Goal: Task Accomplishment & Management: Manage account settings

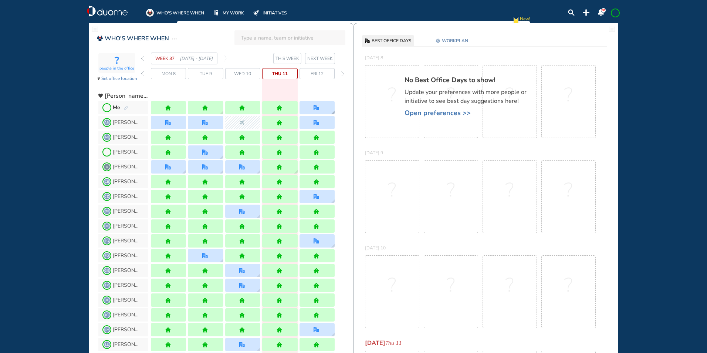
click at [314, 108] on img "office" at bounding box center [317, 108] width 6 height 6
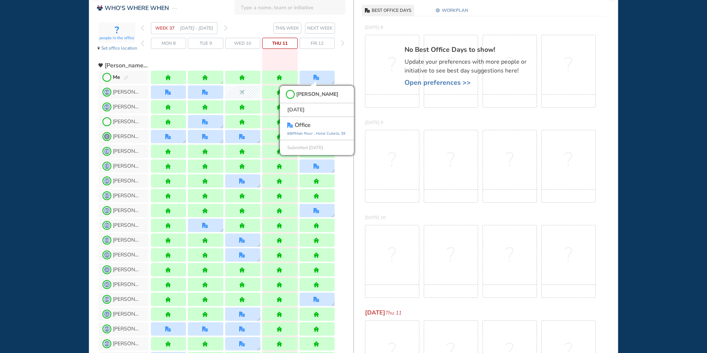
scroll to position [111, 0]
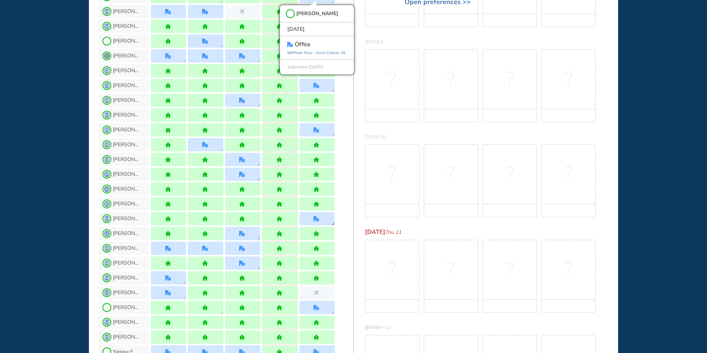
click at [311, 220] on div at bounding box center [317, 218] width 35 height 13
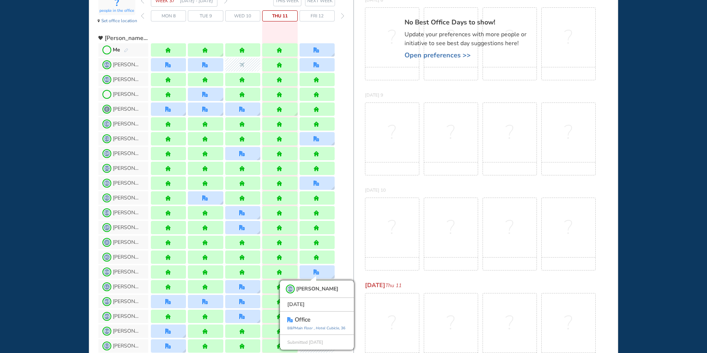
scroll to position [0, 0]
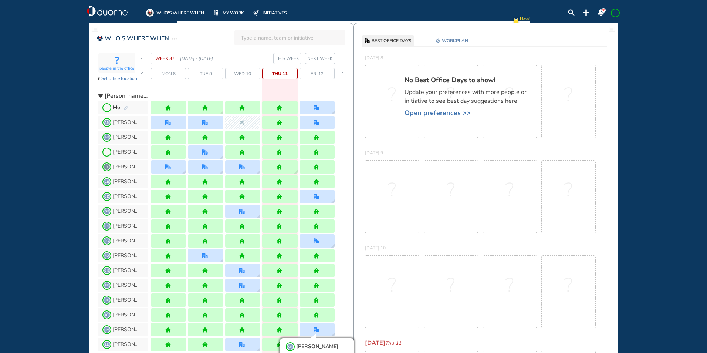
click at [124, 107] on img "pen-edit" at bounding box center [126, 108] width 4 height 5
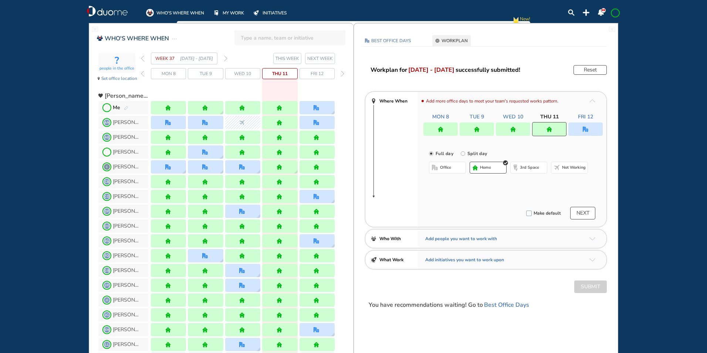
click at [592, 126] on div at bounding box center [585, 128] width 34 height 13
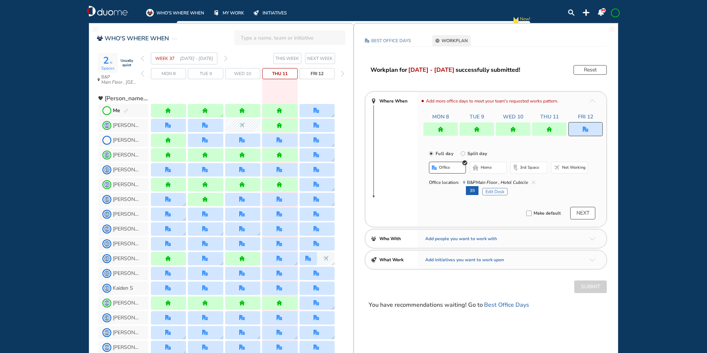
click at [491, 193] on button "Edit Desk" at bounding box center [495, 191] width 26 height 7
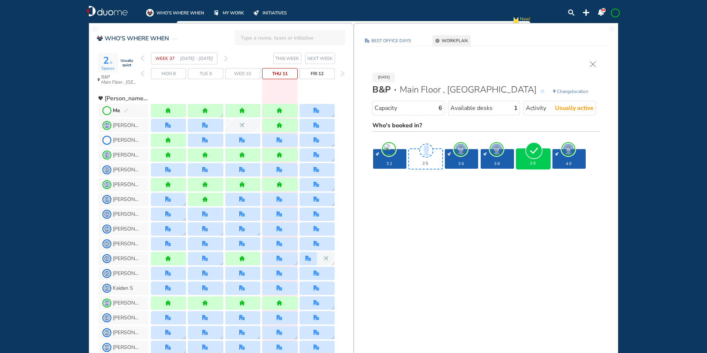
click at [594, 65] on img "cross-thin" at bounding box center [593, 64] width 6 height 6
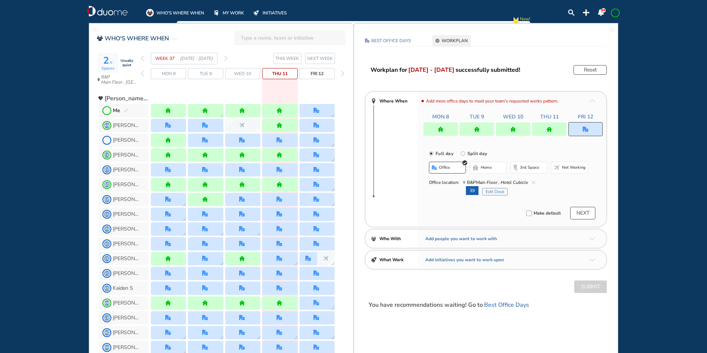
click at [227, 58] on img "forward week" at bounding box center [225, 58] width 3 height 6
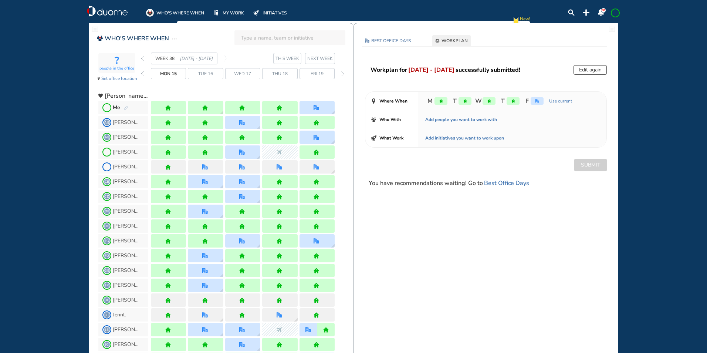
click at [127, 107] on img "pen-edit" at bounding box center [126, 108] width 4 height 5
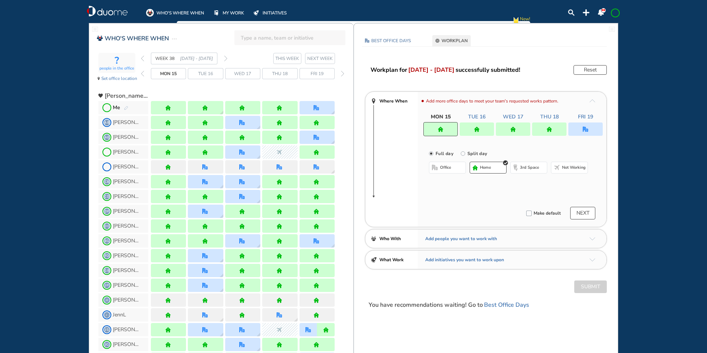
click at [582, 129] on div at bounding box center [585, 128] width 34 height 13
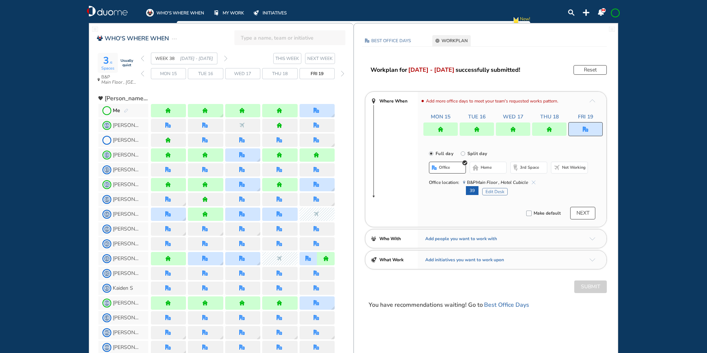
click at [493, 190] on button "Edit Desk" at bounding box center [495, 191] width 26 height 7
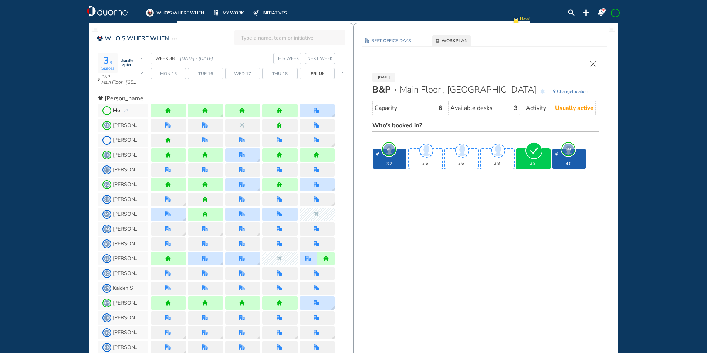
click at [593, 64] on img "cross-thin" at bounding box center [593, 64] width 6 height 6
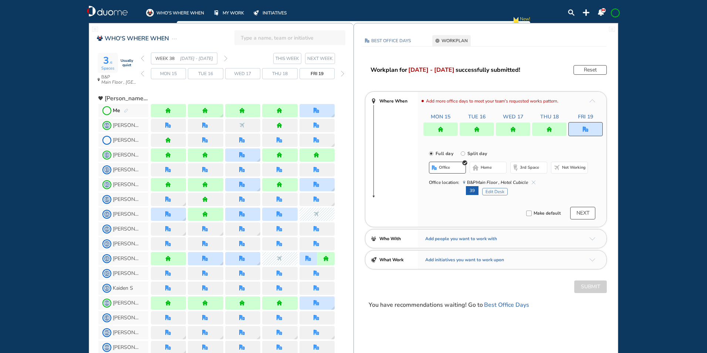
click at [227, 58] on img "forward week" at bounding box center [225, 58] width 3 height 6
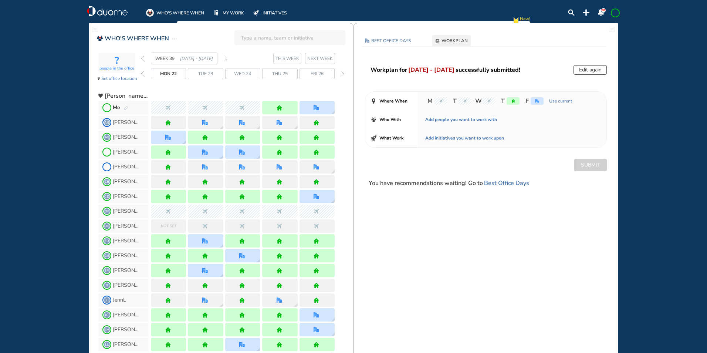
click at [125, 107] on img "pen-edit" at bounding box center [126, 108] width 4 height 5
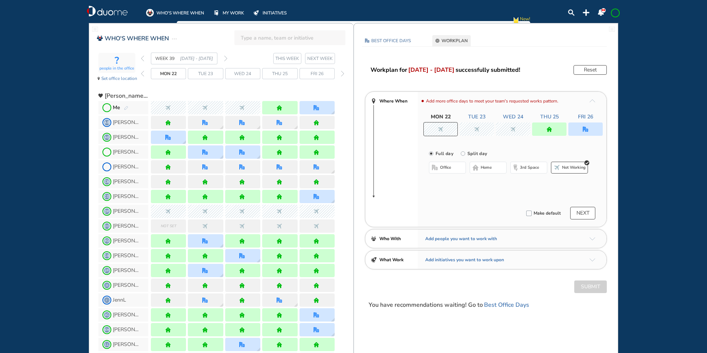
click at [585, 129] on img "office" at bounding box center [586, 129] width 6 height 6
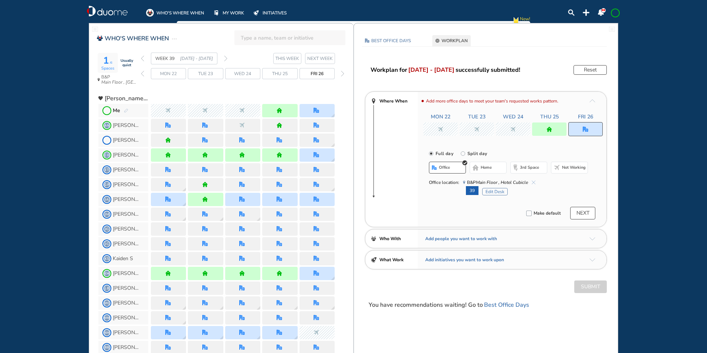
click at [491, 189] on button "Edit Desk" at bounding box center [495, 191] width 26 height 7
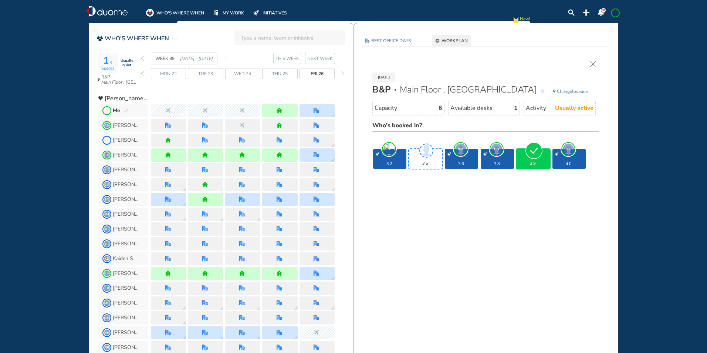
click at [592, 63] on img "cross-thin" at bounding box center [593, 64] width 6 height 6
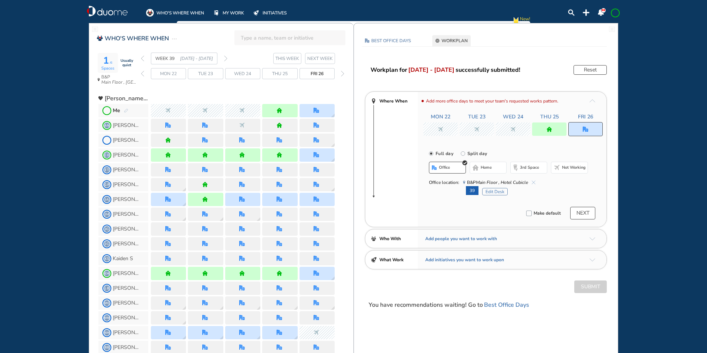
click at [223, 58] on div "WEEK 39 [DATE] - [DATE]" at bounding box center [184, 59] width 87 height 12
click at [227, 56] on img "forward week" at bounding box center [225, 58] width 3 height 6
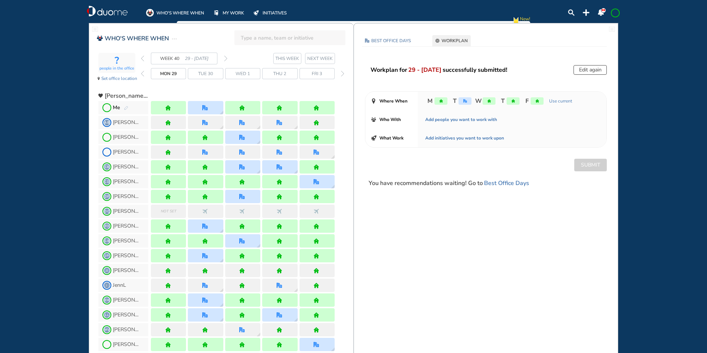
click at [145, 57] on div "WEEK 40 29 - [DATE]" at bounding box center [184, 59] width 87 height 12
click at [142, 58] on img "back week" at bounding box center [142, 58] width 3 height 6
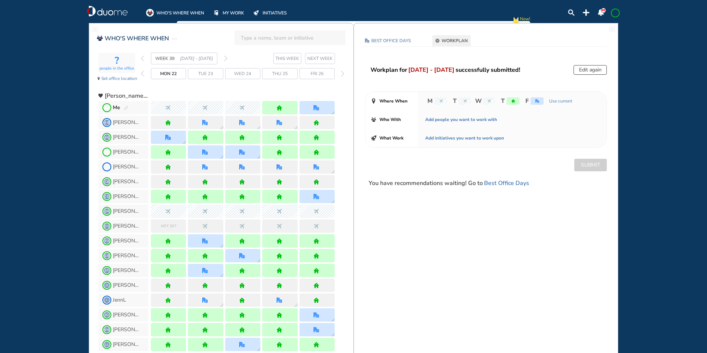
click at [227, 58] on section "WEEK 39 [DATE] - [DATE] THIS WEEK NEXT WEEK" at bounding box center [247, 59] width 213 height 12
click at [225, 57] on img "forward week" at bounding box center [225, 58] width 3 height 6
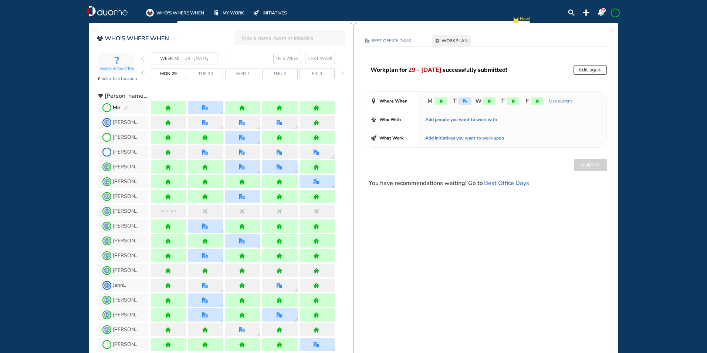
click at [126, 106] on img "pen-edit" at bounding box center [126, 108] width 4 height 5
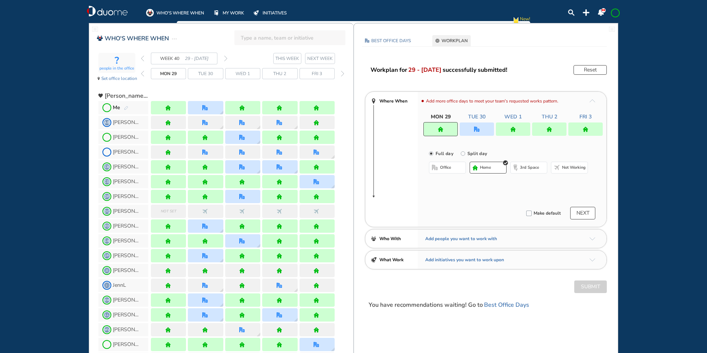
click at [482, 131] on div at bounding box center [477, 128] width 34 height 13
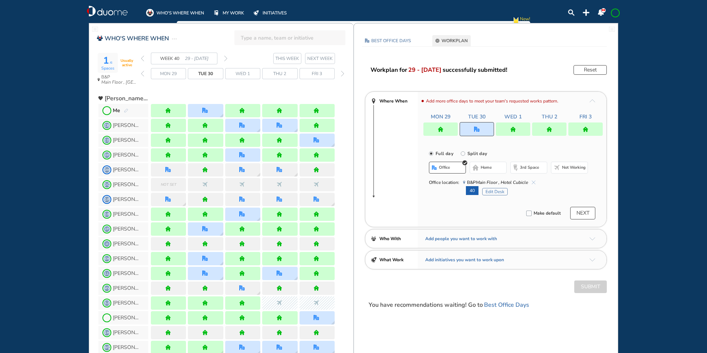
click at [495, 190] on button "Edit Desk" at bounding box center [495, 191] width 26 height 7
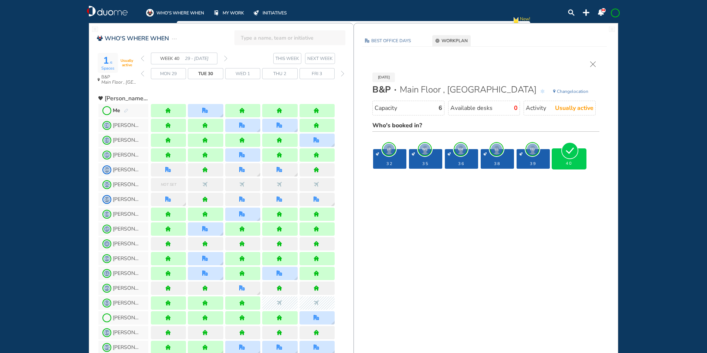
click at [226, 59] on img "forward week" at bounding box center [225, 58] width 3 height 6
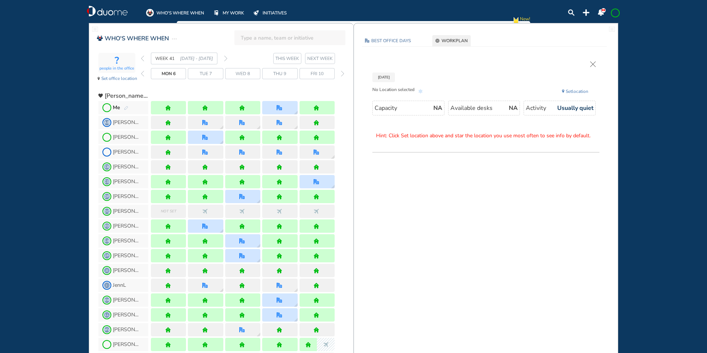
click at [126, 107] on img "pen-edit" at bounding box center [126, 108] width 4 height 5
click at [125, 108] on img "pen-edit" at bounding box center [126, 108] width 4 height 5
click at [127, 107] on img "pen-edit" at bounding box center [126, 108] width 4 height 5
click at [128, 106] on img "pen-edit" at bounding box center [126, 108] width 4 height 5
click at [126, 108] on img "pen-edit" at bounding box center [126, 108] width 4 height 5
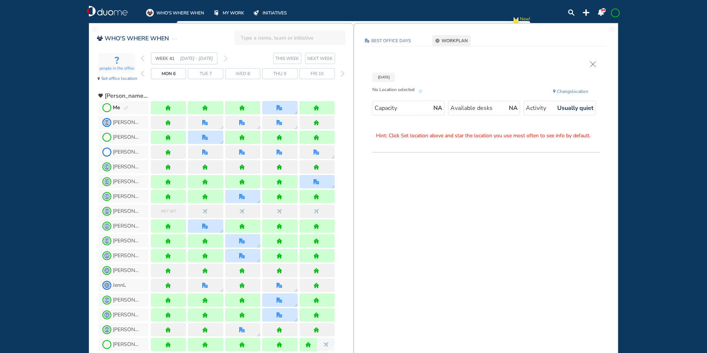
click at [125, 108] on img "pen-edit" at bounding box center [126, 108] width 4 height 5
click at [126, 105] on div "Me" at bounding box center [121, 107] width 16 height 7
click at [126, 106] on img "pen-edit" at bounding box center [126, 108] width 4 height 5
click at [130, 105] on span "Me" at bounding box center [123, 107] width 50 height 13
drag, startPoint x: 130, startPoint y: 105, endPoint x: 137, endPoint y: 108, distance: 7.5
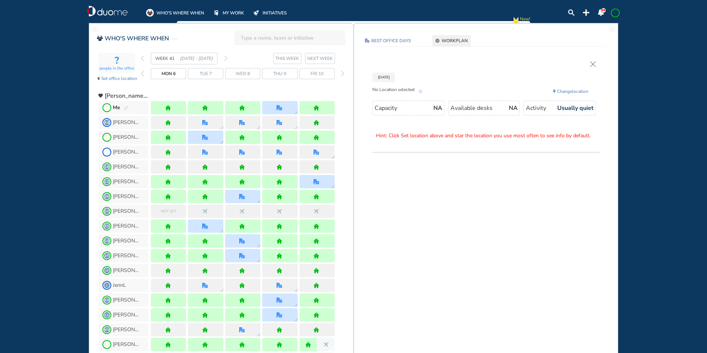
click at [137, 108] on span "Me" at bounding box center [123, 107] width 50 height 13
click at [591, 61] on img "cross-thin" at bounding box center [593, 64] width 6 height 6
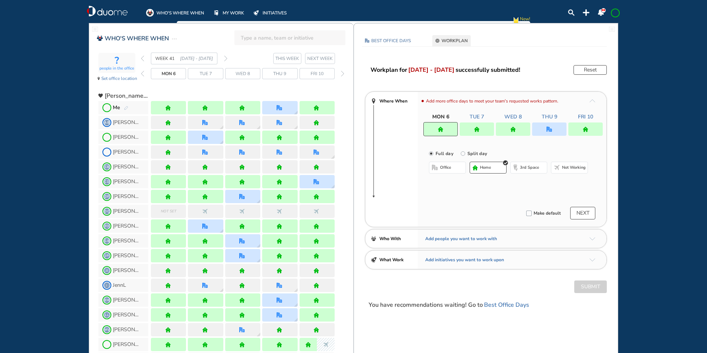
drag, startPoint x: 570, startPoint y: 116, endPoint x: 528, endPoint y: 125, distance: 42.7
click at [568, 118] on div "Mon 6 Tue 7 Wed 8 Thu 9 Fri 10" at bounding box center [512, 116] width 179 height 7
click at [538, 126] on div at bounding box center [549, 128] width 34 height 13
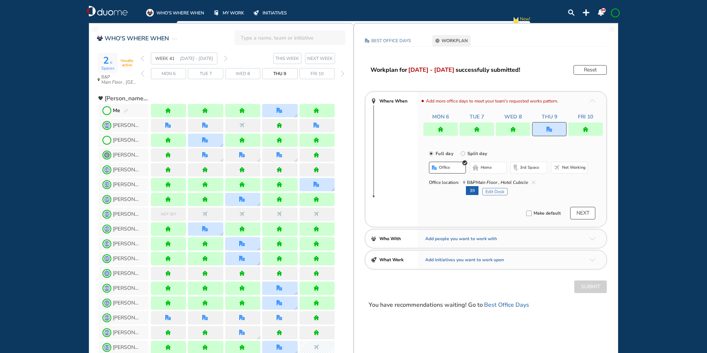
click at [491, 193] on button "Edit Desk" at bounding box center [495, 191] width 26 height 7
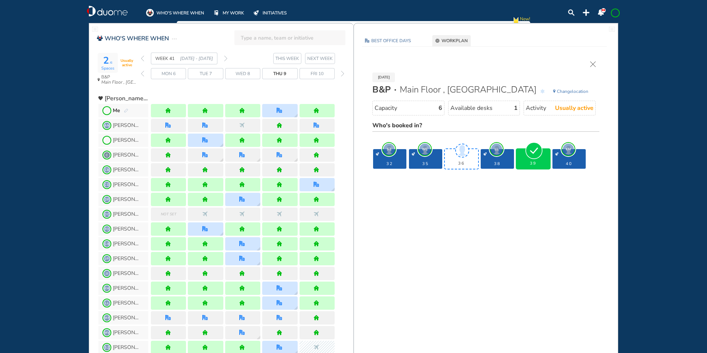
click at [229, 57] on section "WEEK 41 [DATE] - [DATE] THIS WEEK NEXT WEEK" at bounding box center [247, 59] width 213 height 12
click at [227, 57] on section "WEEK 41 [DATE] - [DATE] THIS WEEK NEXT WEEK" at bounding box center [247, 59] width 213 height 12
click at [227, 56] on img "forward week" at bounding box center [225, 58] width 3 height 6
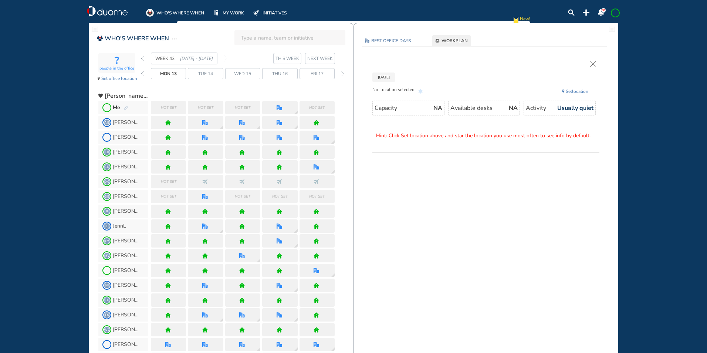
click at [126, 107] on img "pen-edit" at bounding box center [126, 108] width 4 height 5
click at [128, 107] on span "Me" at bounding box center [123, 107] width 50 height 13
drag, startPoint x: 129, startPoint y: 106, endPoint x: 122, endPoint y: 107, distance: 7.0
click at [129, 106] on span "Me" at bounding box center [123, 107] width 50 height 13
click at [127, 106] on img "pen-edit" at bounding box center [126, 108] width 4 height 5
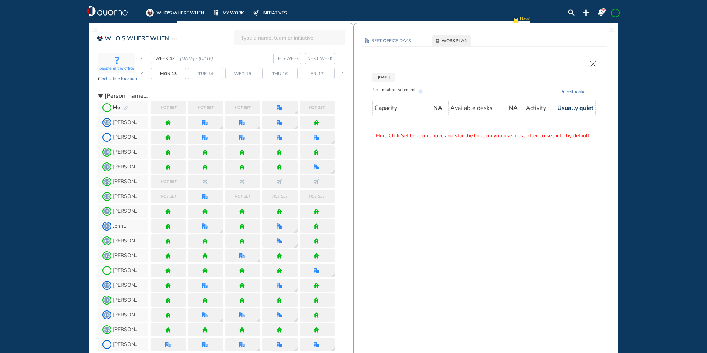
click at [128, 106] on img "pen-edit" at bounding box center [126, 108] width 4 height 5
click at [123, 108] on div "Me" at bounding box center [121, 107] width 16 height 7
click at [124, 109] on img "pen-edit" at bounding box center [126, 108] width 4 height 5
click at [125, 107] on img "pen-edit" at bounding box center [126, 108] width 4 height 5
click at [126, 107] on img "pen-edit" at bounding box center [126, 108] width 4 height 5
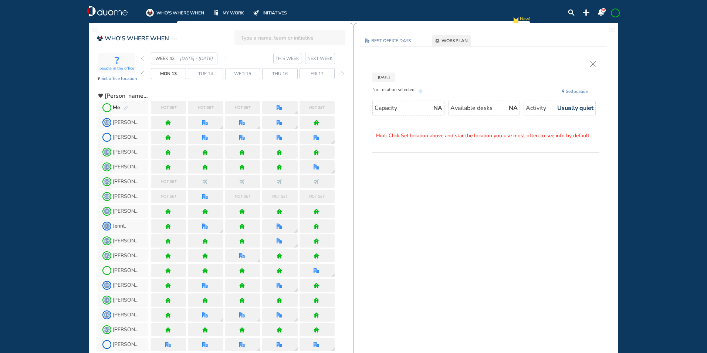
click at [126, 107] on img "pen-edit" at bounding box center [126, 108] width 4 height 5
click at [126, 108] on img "pen-edit" at bounding box center [126, 108] width 4 height 5
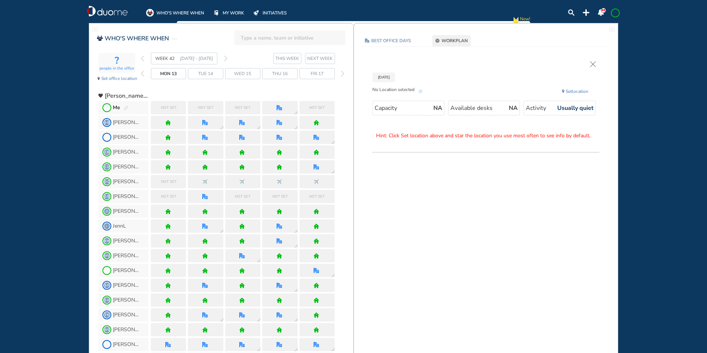
click at [126, 107] on img "pen-edit" at bounding box center [126, 108] width 4 height 5
click at [593, 61] on img "cross-thin" at bounding box center [593, 64] width 6 height 6
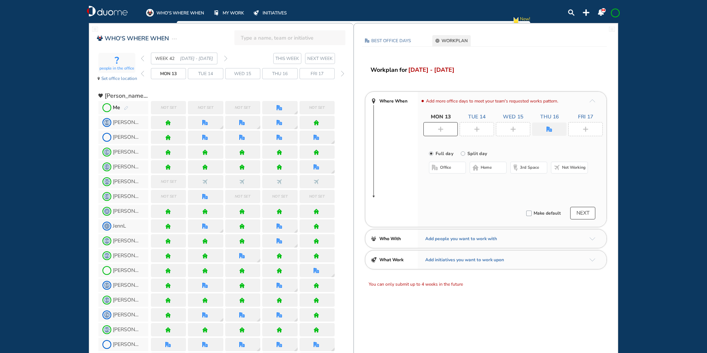
click at [447, 136] on div "Add more office days to meet your team's requested works pattern. Mon 13 Tue 14…" at bounding box center [512, 159] width 189 height 135
click at [574, 167] on span "Not working" at bounding box center [574, 168] width 24 height 6
click at [484, 125] on div at bounding box center [477, 129] width 34 height 14
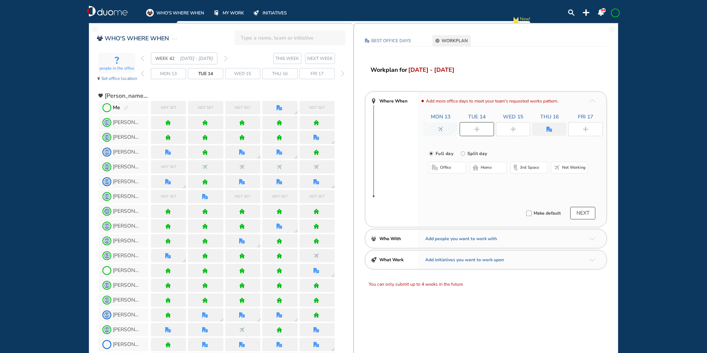
drag, startPoint x: 483, startPoint y: 169, endPoint x: 498, endPoint y: 151, distance: 23.6
click at [483, 169] on span "home" at bounding box center [486, 168] width 11 height 6
click at [512, 125] on div at bounding box center [513, 129] width 34 height 14
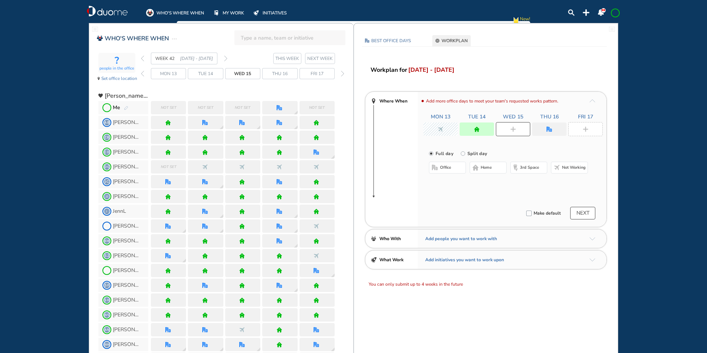
click at [488, 169] on span "home" at bounding box center [486, 168] width 11 height 6
click at [550, 126] on div at bounding box center [549, 128] width 34 height 13
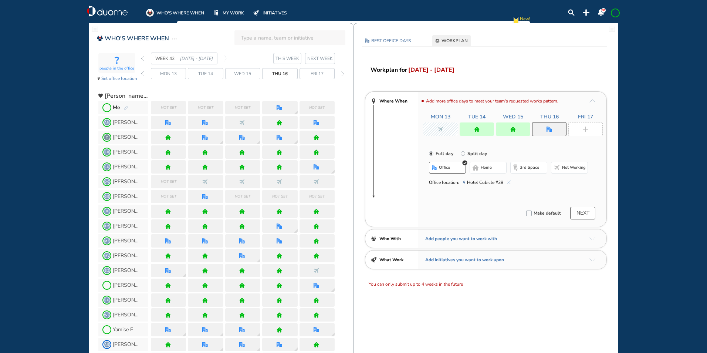
click at [441, 166] on span "office" at bounding box center [444, 168] width 11 height 6
click at [508, 180] on img "cross-thin-blue" at bounding box center [509, 182] width 4 height 4
click at [446, 182] on button "Select location" at bounding box center [449, 182] width 30 height 7
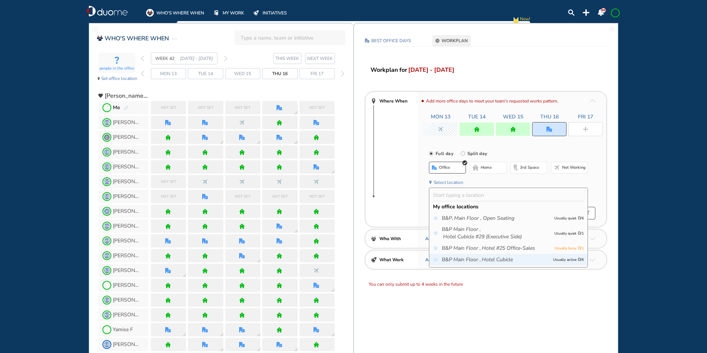
click at [467, 257] on icon "Main Floor ," at bounding box center [466, 259] width 27 height 7
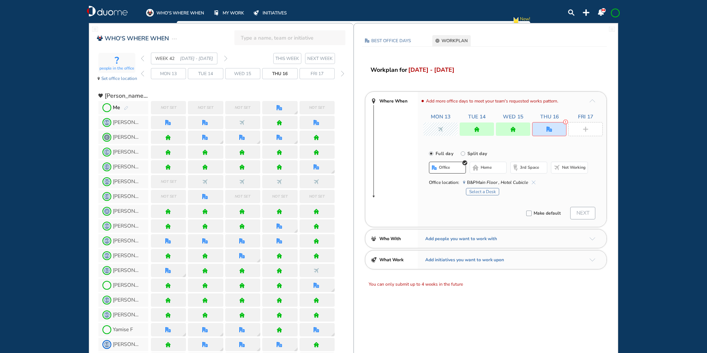
click at [488, 191] on button "Select a Desk" at bounding box center [482, 191] width 33 height 7
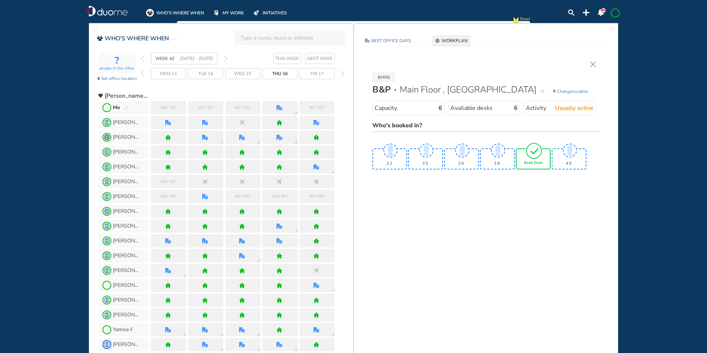
click at [543, 152] on div "Book Desk" at bounding box center [533, 158] width 35 height 21
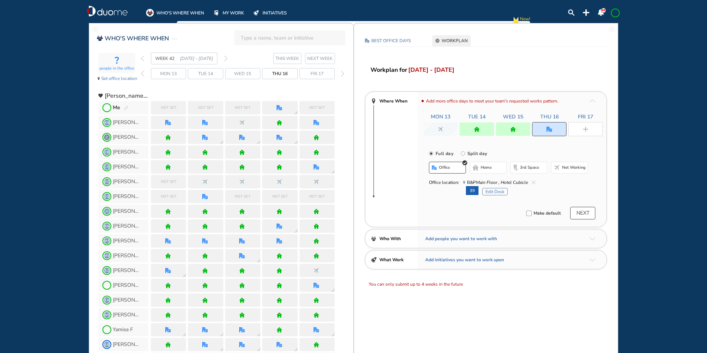
click at [582, 124] on div at bounding box center [585, 129] width 34 height 14
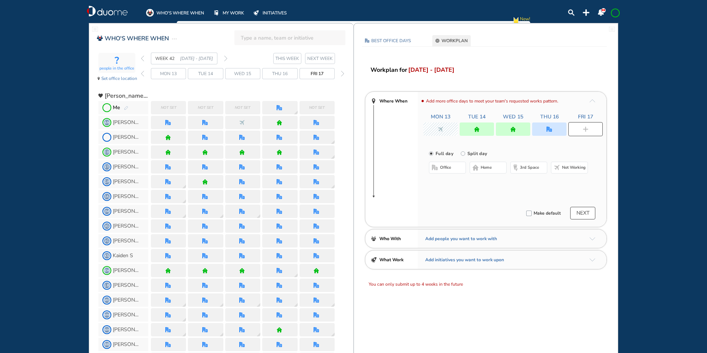
click at [490, 167] on span "home" at bounding box center [486, 168] width 11 height 6
click at [614, 11] on span at bounding box center [615, 13] width 6 height 6
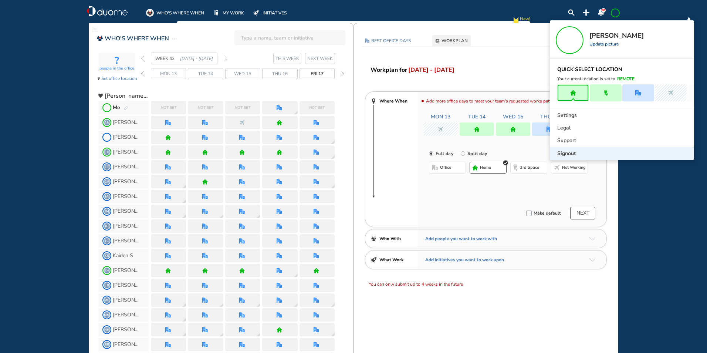
click at [563, 153] on span "Signout" at bounding box center [566, 153] width 18 height 7
